Goal: Task Accomplishment & Management: Manage account settings

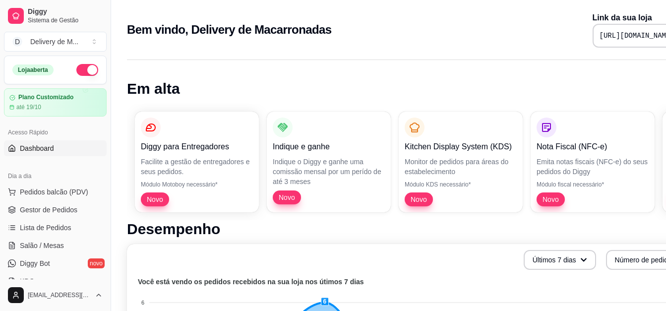
click at [8, 149] on icon at bounding box center [12, 148] width 8 height 8
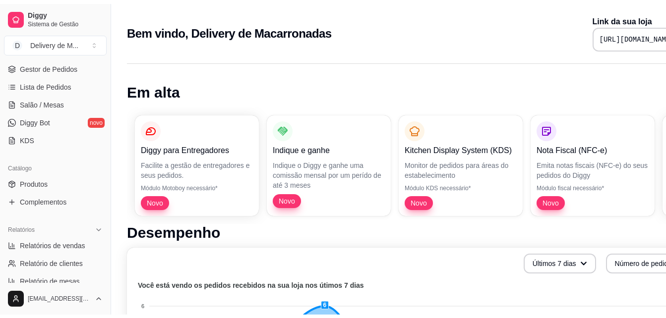
scroll to position [149, 0]
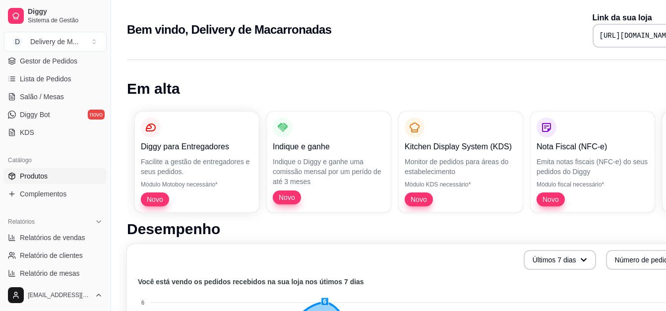
click at [58, 181] on link "Produtos" at bounding box center [55, 176] width 103 height 16
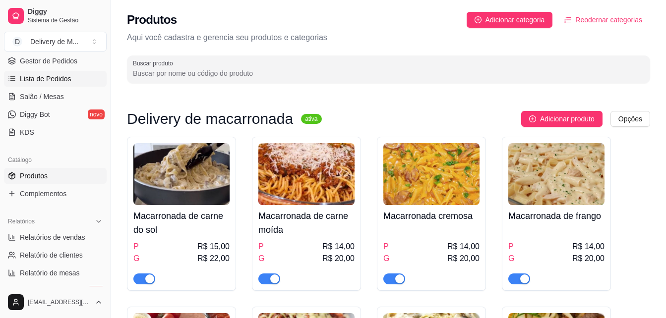
drag, startPoint x: 372, startPoint y: 97, endPoint x: 61, endPoint y: 71, distance: 312.1
click at [61, 71] on ul "Pedidos balcão (PDV) Gestor de Pedidos Lista de Pedidos Salão / Mesas Diggy Bot…" at bounding box center [55, 87] width 103 height 105
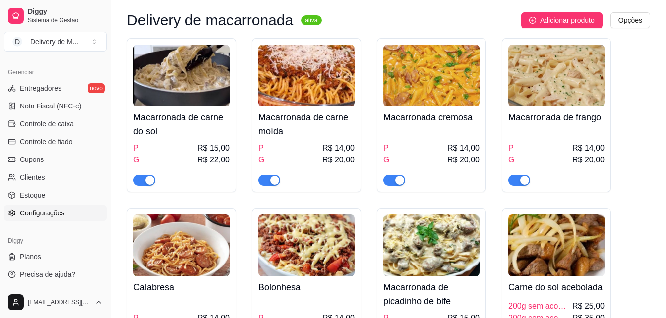
scroll to position [99, 0]
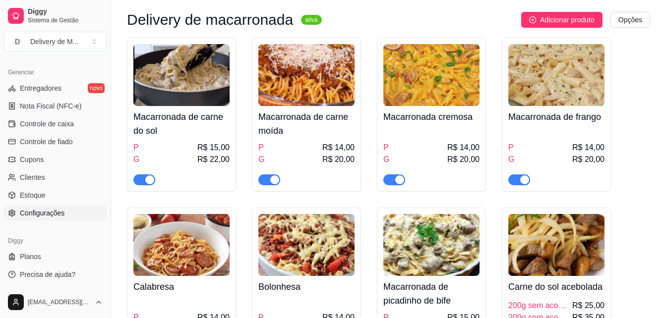
click at [43, 221] on link "Configurações" at bounding box center [55, 213] width 103 height 16
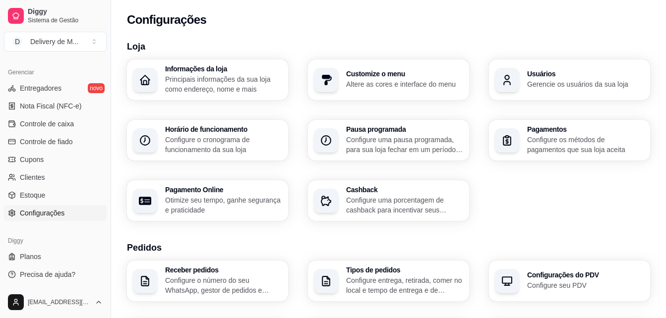
click at [201, 196] on p "Otimize seu tempo, ganhe segurança e praticidade" at bounding box center [223, 205] width 117 height 20
select select "4.98"
click at [559, 137] on p "Configure os métodos de pagamentos que sua loja aceita" at bounding box center [586, 144] width 114 height 19
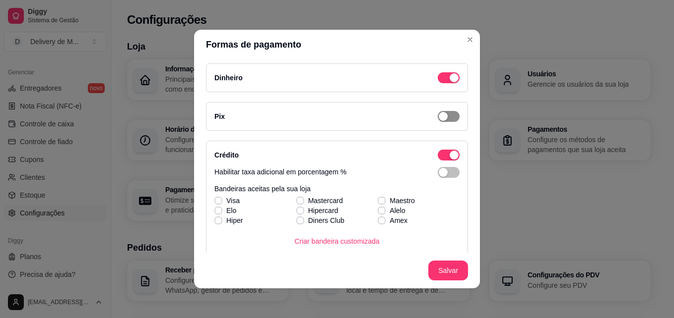
click at [439, 113] on div "button" at bounding box center [443, 116] width 9 height 9
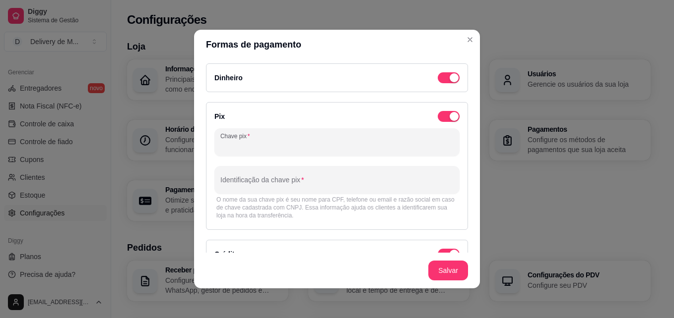
click at [309, 148] on input "Chave pix" at bounding box center [336, 146] width 233 height 10
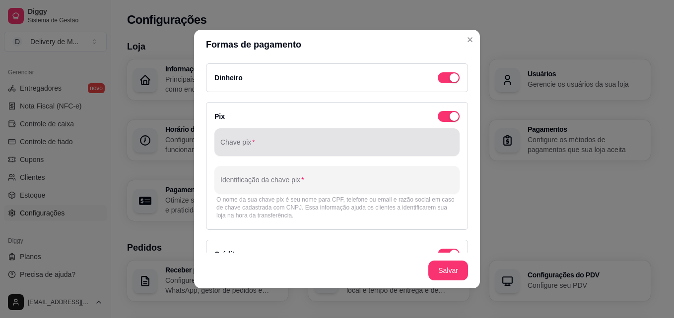
drag, startPoint x: 332, startPoint y: 152, endPoint x: 247, endPoint y: 151, distance: 84.8
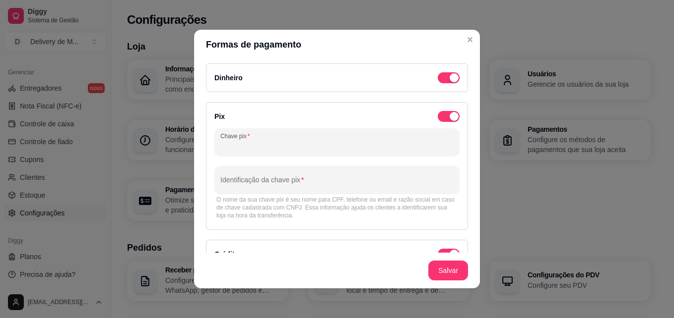
drag, startPoint x: 247, startPoint y: 151, endPoint x: 229, endPoint y: 144, distance: 19.3
paste input "06431083350"
click at [225, 143] on input "06431083350" at bounding box center [336, 146] width 233 height 10
click at [229, 143] on input "06431083350" at bounding box center [336, 146] width 233 height 10
click at [239, 146] on input "064.31083350" at bounding box center [336, 146] width 233 height 10
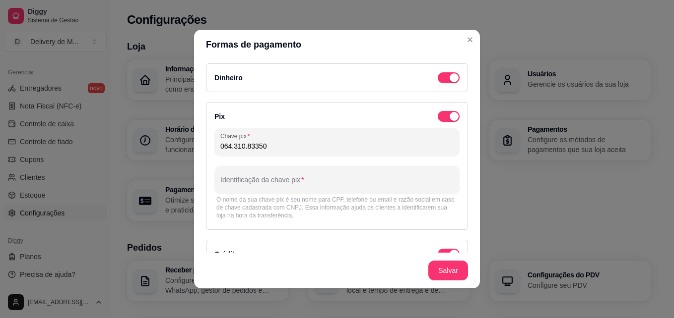
click at [252, 147] on input "064.310.83350" at bounding box center [336, 146] width 233 height 10
type input "064.310.833-50"
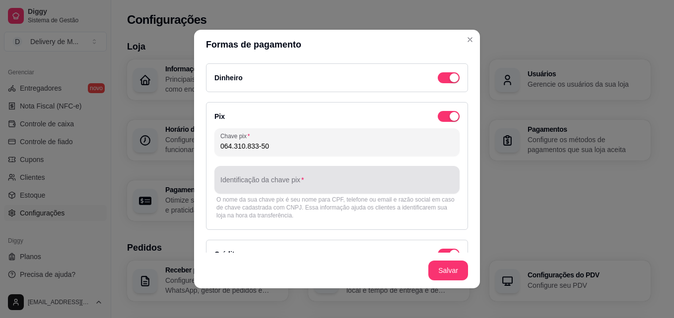
click at [269, 185] on input "Identificação da chave pix" at bounding box center [336, 184] width 233 height 10
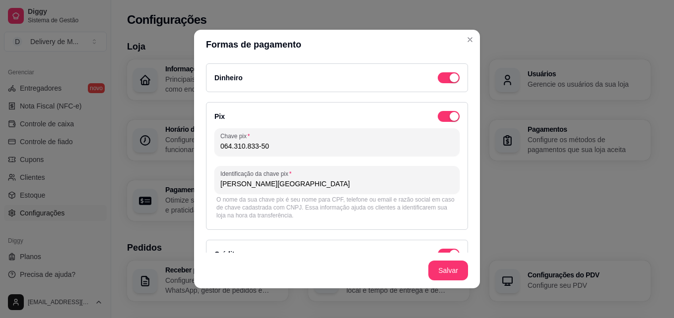
scroll to position [99, 0]
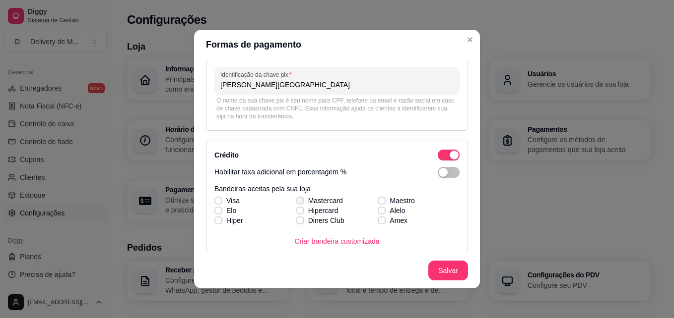
type input "[PERSON_NAME][GEOGRAPHIC_DATA]"
click at [296, 197] on span at bounding box center [299, 200] width 7 height 7
click at [296, 203] on input "Mastercard" at bounding box center [299, 206] width 6 height 6
checkbox input "true"
click at [214, 197] on span at bounding box center [217, 200] width 7 height 7
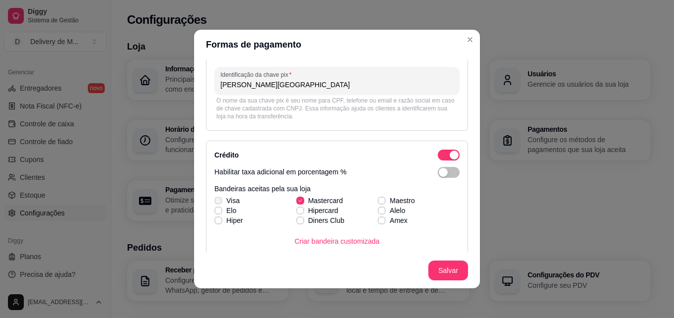
click at [214, 203] on input "Visa" at bounding box center [217, 206] width 6 height 6
checkbox input "true"
click at [297, 209] on icon at bounding box center [299, 211] width 5 height 4
click at [296, 213] on input "Hipercard" at bounding box center [299, 216] width 6 height 6
checkbox input "true"
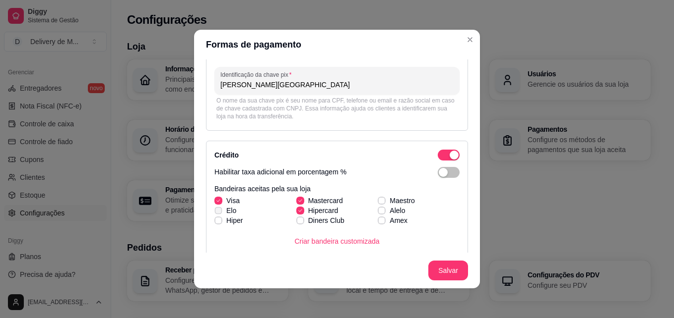
click at [215, 210] on icon at bounding box center [217, 211] width 5 height 4
click at [215, 213] on input "Elo" at bounding box center [217, 216] width 6 height 6
checkbox input "true"
click at [440, 174] on span "button" at bounding box center [449, 172] width 22 height 11
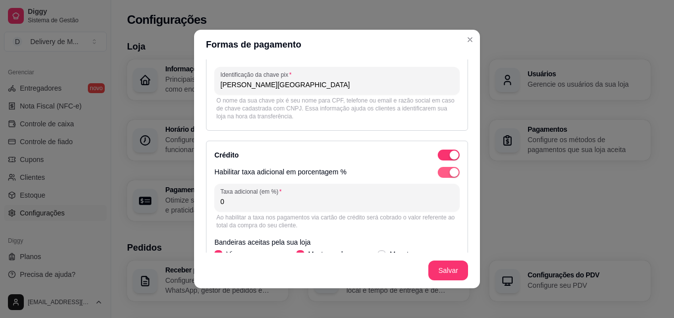
click at [449, 172] on div "button" at bounding box center [453, 172] width 9 height 9
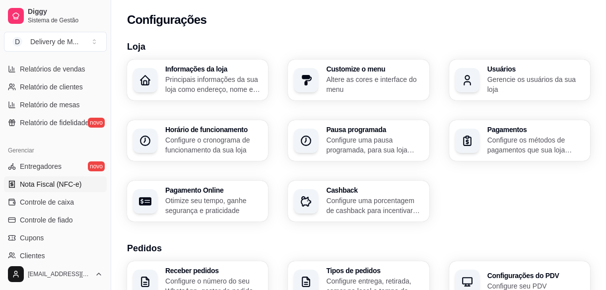
scroll to position [321, 0]
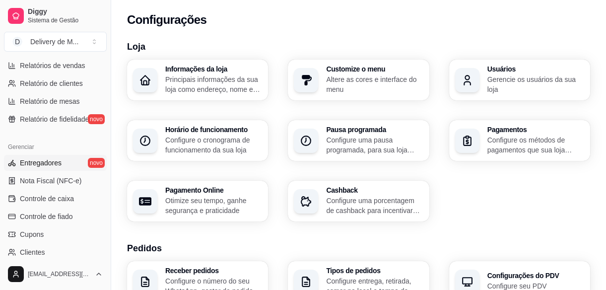
click at [76, 164] on link "Entregadores novo" at bounding box center [55, 163] width 103 height 16
click at [80, 158] on link "Entregadores novo" at bounding box center [55, 163] width 103 height 16
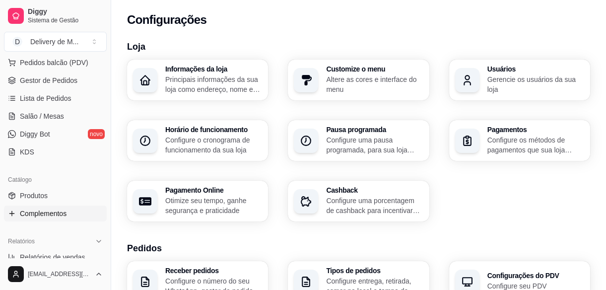
scroll to position [141, 0]
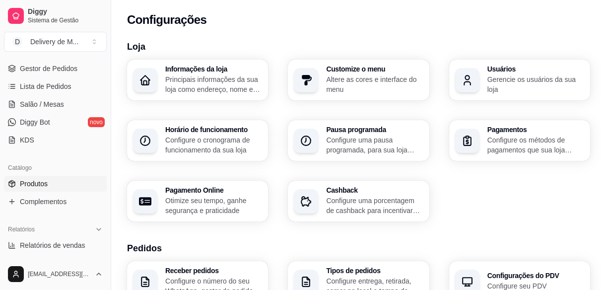
click at [41, 184] on span "Produtos" at bounding box center [34, 184] width 28 height 10
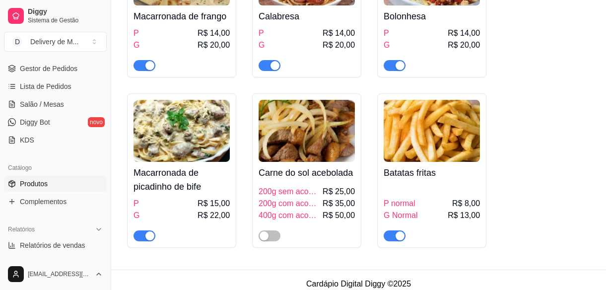
scroll to position [379, 0]
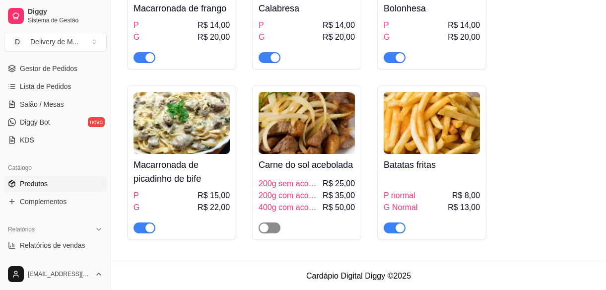
click at [271, 229] on span "button" at bounding box center [269, 227] width 22 height 11
click at [51, 184] on link "Produtos" at bounding box center [55, 184] width 103 height 16
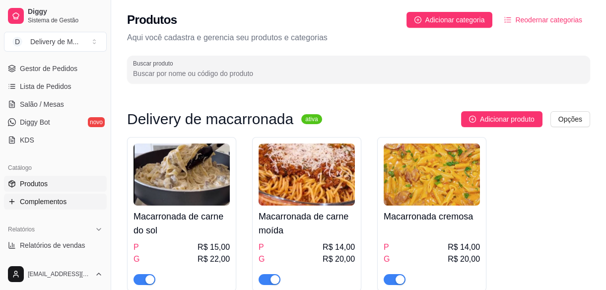
click at [43, 206] on link "Complementos" at bounding box center [55, 201] width 103 height 16
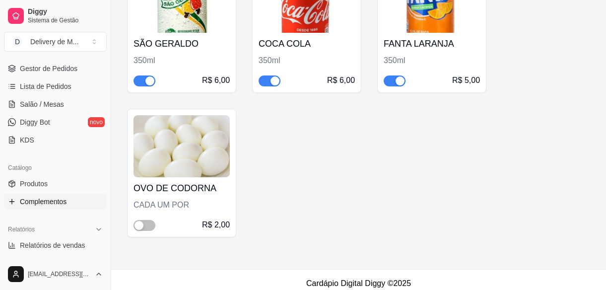
scroll to position [379, 0]
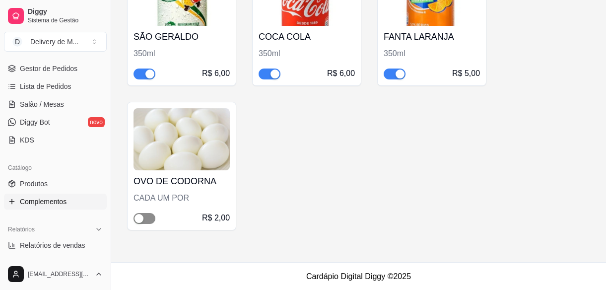
click at [149, 218] on span "button" at bounding box center [144, 218] width 22 height 11
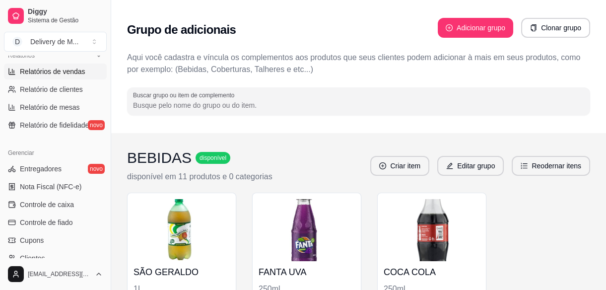
scroll to position [406, 0]
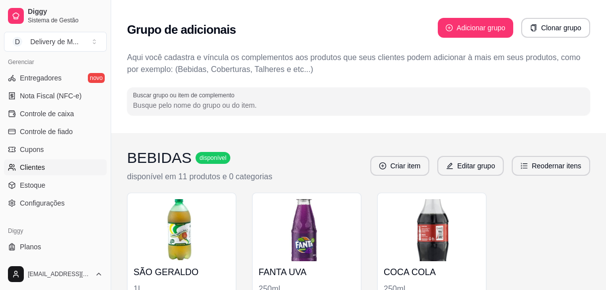
click at [35, 167] on span "Clientes" at bounding box center [32, 167] width 25 height 10
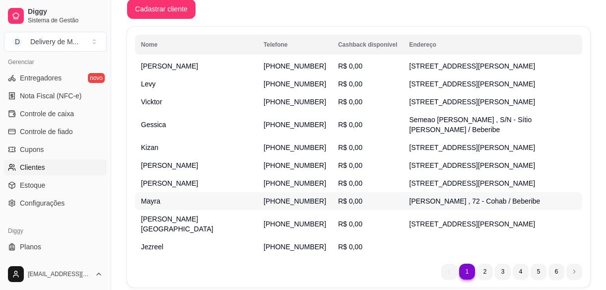
scroll to position [191, 0]
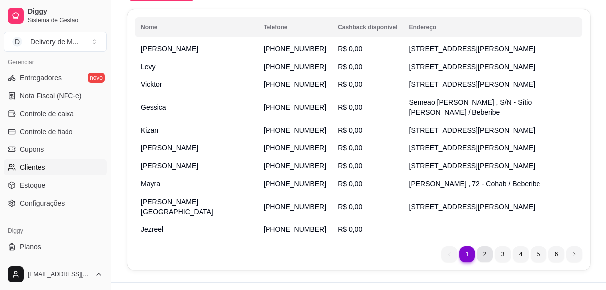
click at [482, 246] on li "2" at bounding box center [485, 254] width 16 height 16
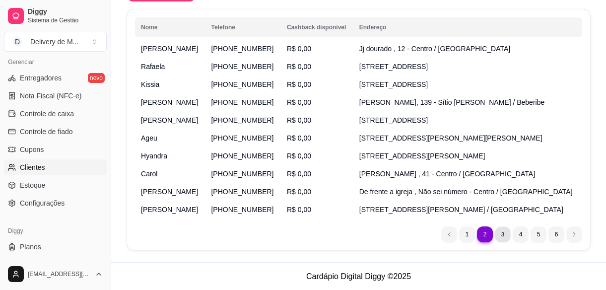
click at [502, 233] on li "3" at bounding box center [502, 233] width 15 height 15
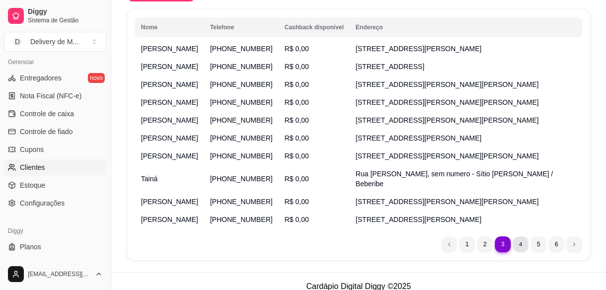
click at [521, 236] on li "4" at bounding box center [519, 243] width 15 height 15
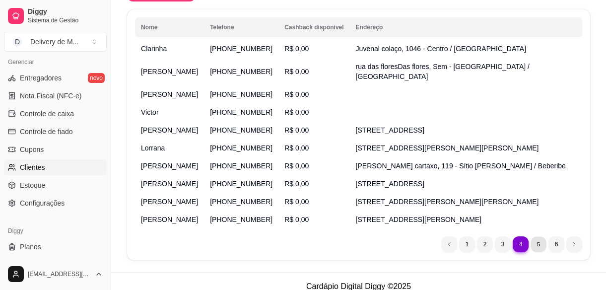
click at [538, 236] on li "5" at bounding box center [537, 243] width 15 height 15
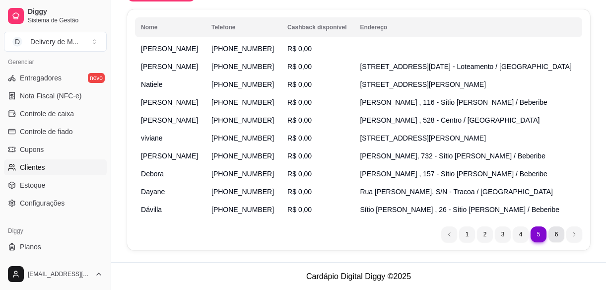
click at [556, 230] on li "6" at bounding box center [556, 234] width 16 height 16
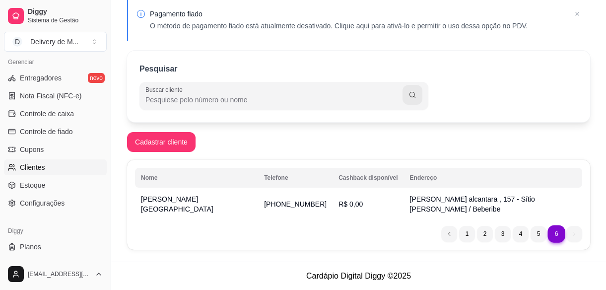
scroll to position [30, 0]
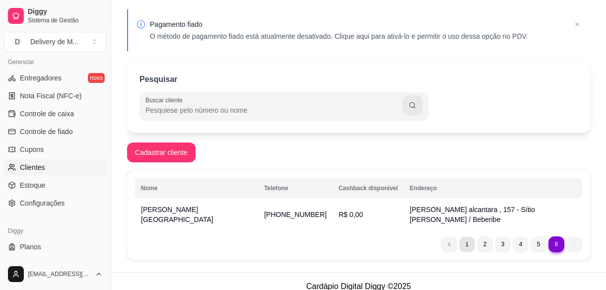
click at [467, 237] on li "1" at bounding box center [466, 243] width 15 height 15
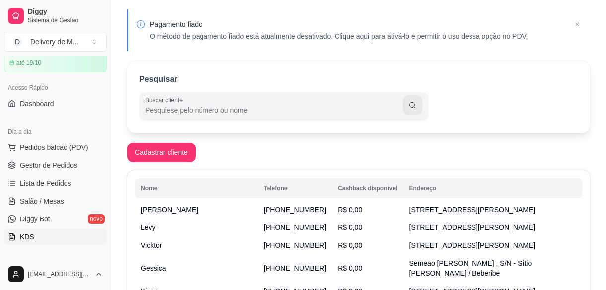
scroll to position [0, 0]
